Goal: Information Seeking & Learning: Learn about a topic

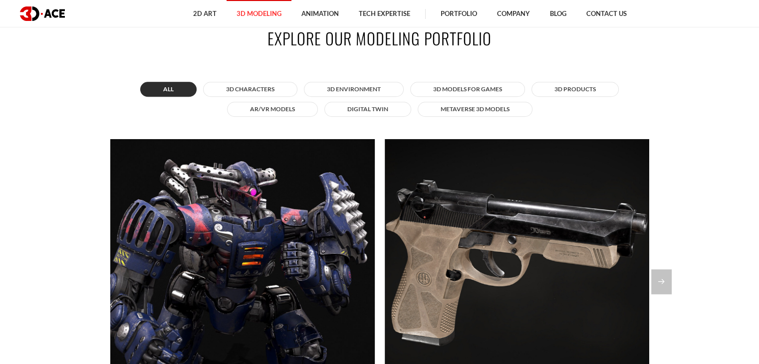
scroll to position [808, 0]
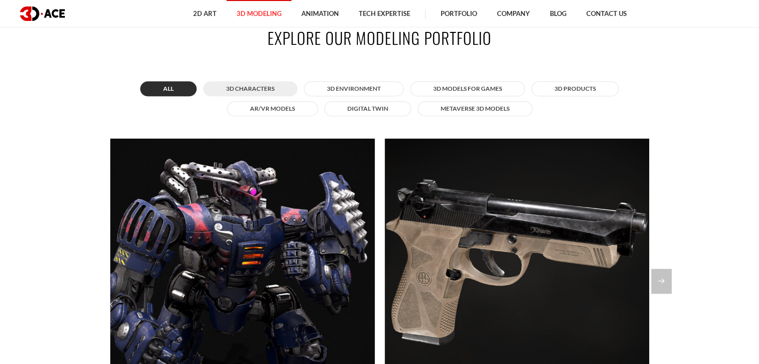
click at [237, 91] on button "3D Characters" at bounding box center [250, 88] width 94 height 15
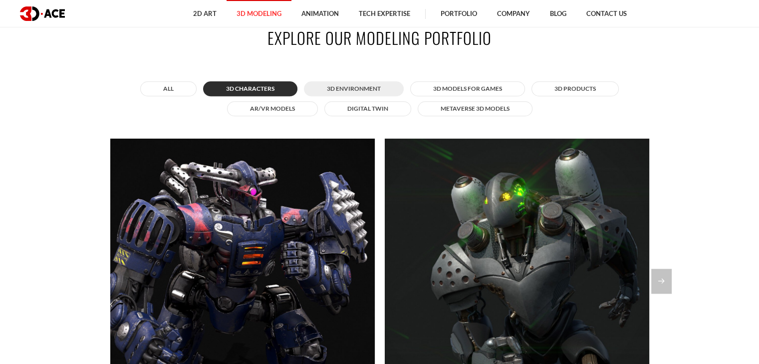
click at [341, 82] on button "3D Environment" at bounding box center [354, 88] width 100 height 15
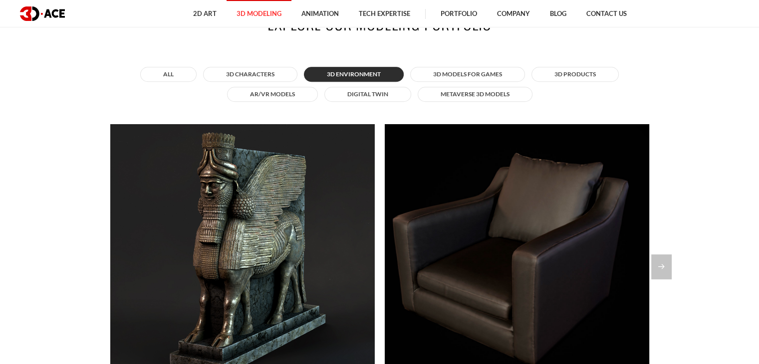
scroll to position [823, 0]
click at [456, 76] on button "3D Models for Games" at bounding box center [467, 74] width 115 height 15
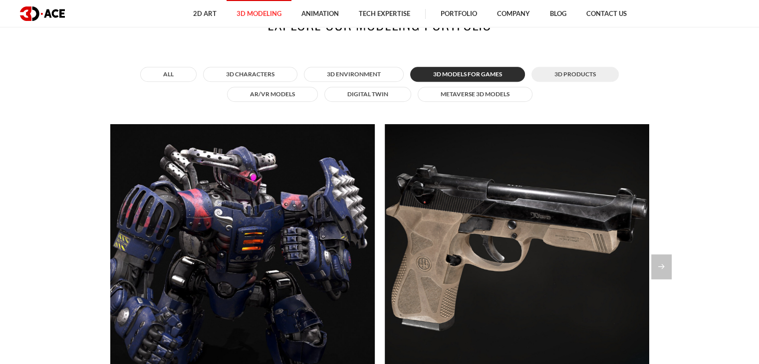
click at [571, 72] on button "3D Products" at bounding box center [575, 74] width 87 height 15
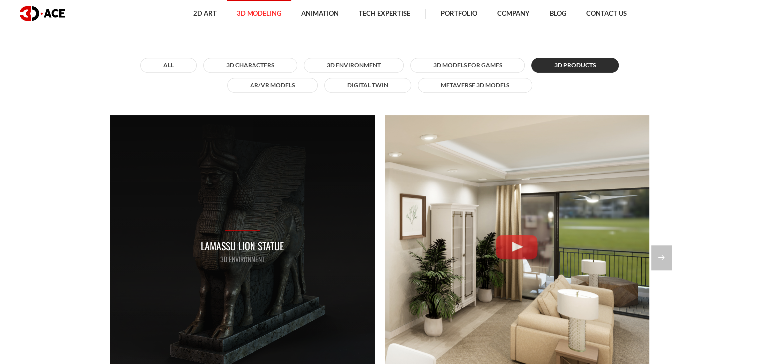
scroll to position [822, 0]
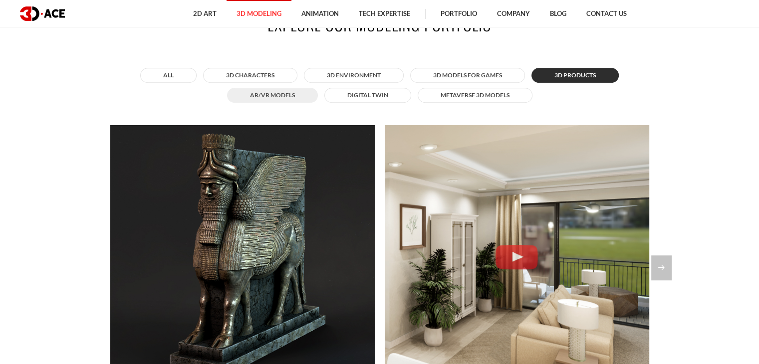
click at [260, 101] on button "AR/VR Models" at bounding box center [272, 95] width 91 height 15
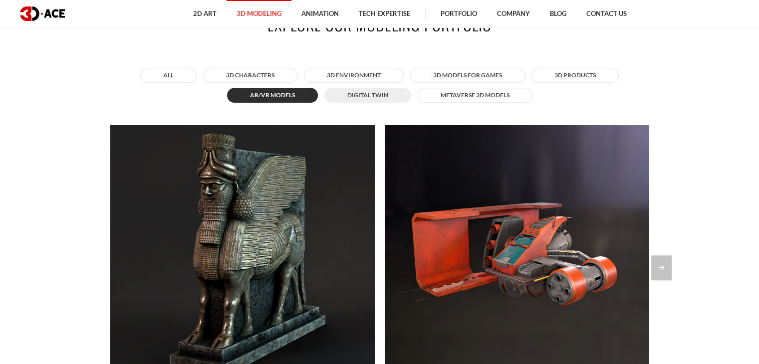
click at [360, 93] on button "Digital twin" at bounding box center [367, 95] width 87 height 15
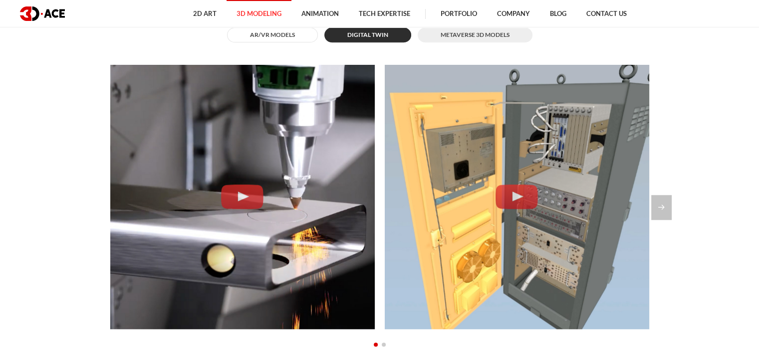
scroll to position [906, 0]
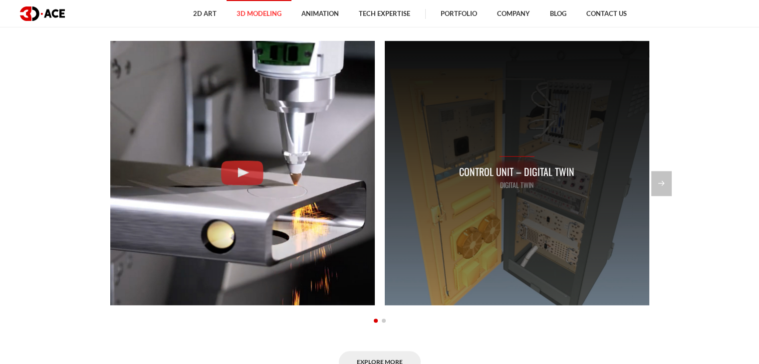
click at [531, 181] on p "Digital twin" at bounding box center [516, 185] width 115 height 11
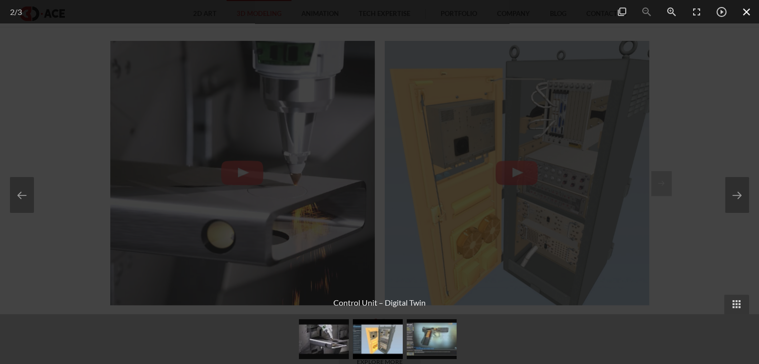
click at [749, 18] on span at bounding box center [746, 11] width 25 height 23
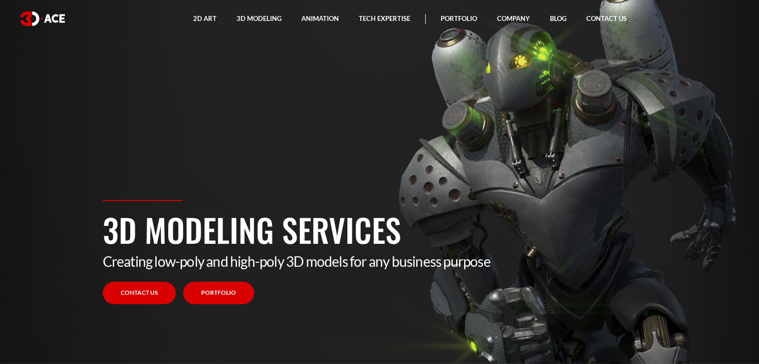
click at [222, 290] on link "Portfolio" at bounding box center [218, 293] width 71 height 22
